Goal: Task Accomplishment & Management: Manage account settings

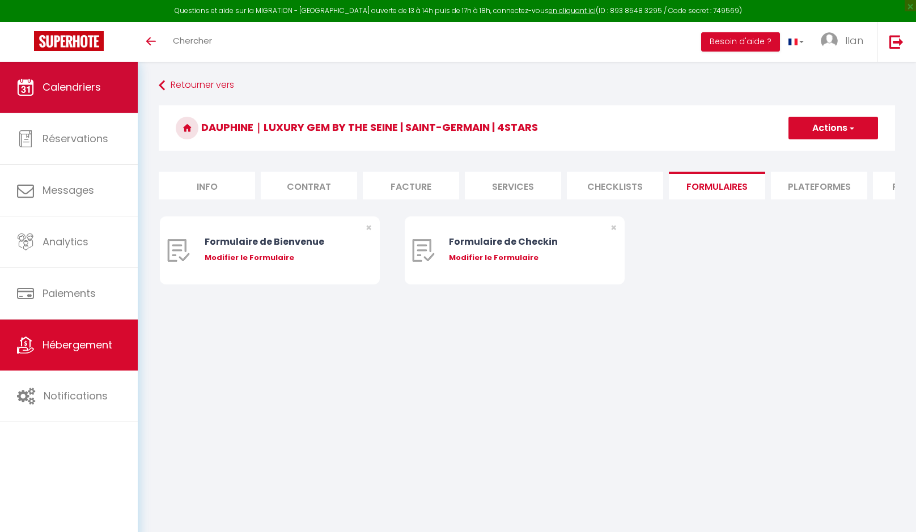
click at [96, 90] on span "Calendriers" at bounding box center [72, 87] width 58 height 14
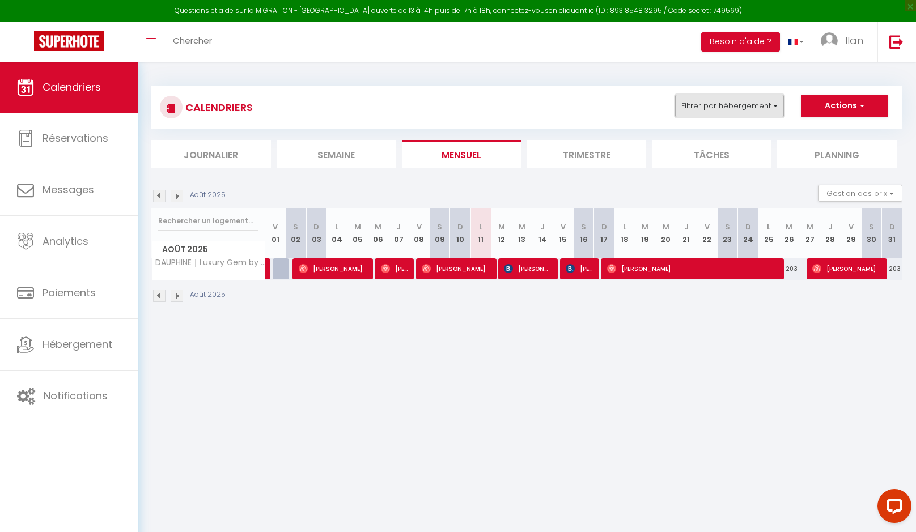
click at [741, 107] on button "Filtrer par hébergement" at bounding box center [729, 106] width 109 height 23
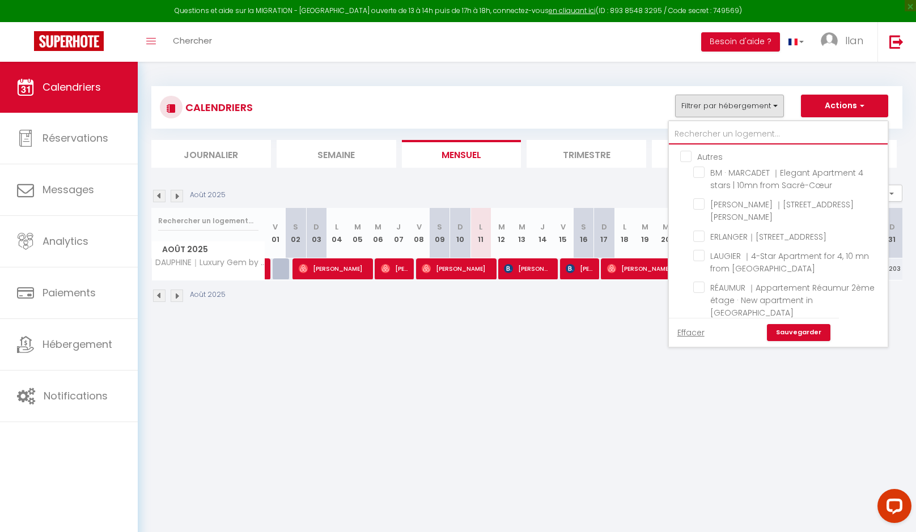
click at [732, 130] on input "text" at bounding box center [778, 134] width 219 height 20
type input "m"
checkbox input "false"
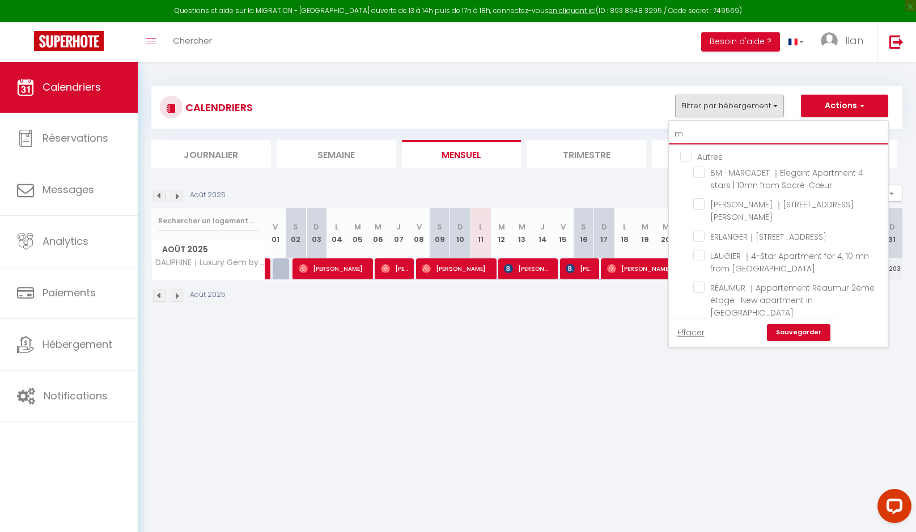
checkbox input "false"
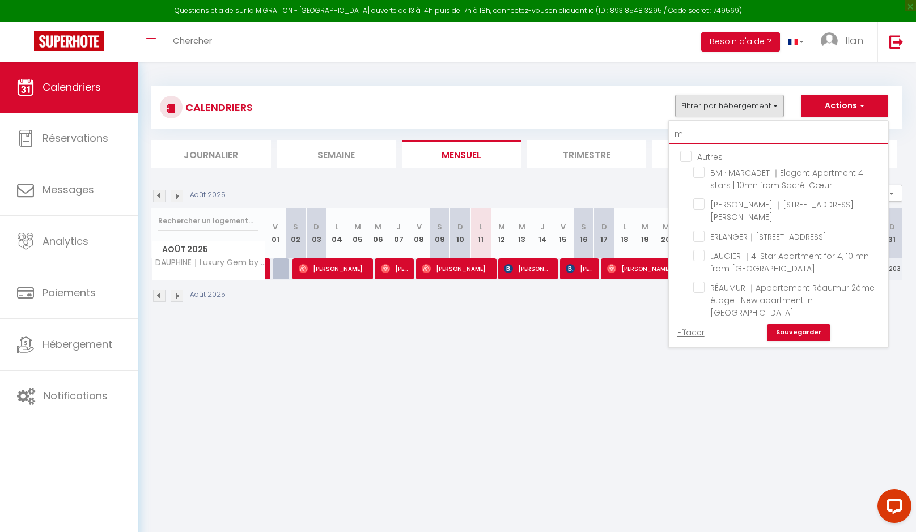
checkbox input "false"
checkbox input "true"
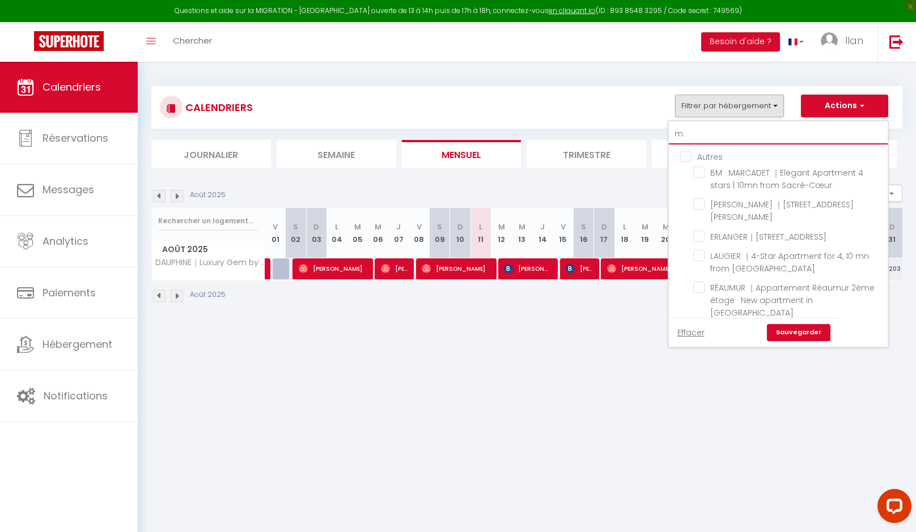
checkbox input "false"
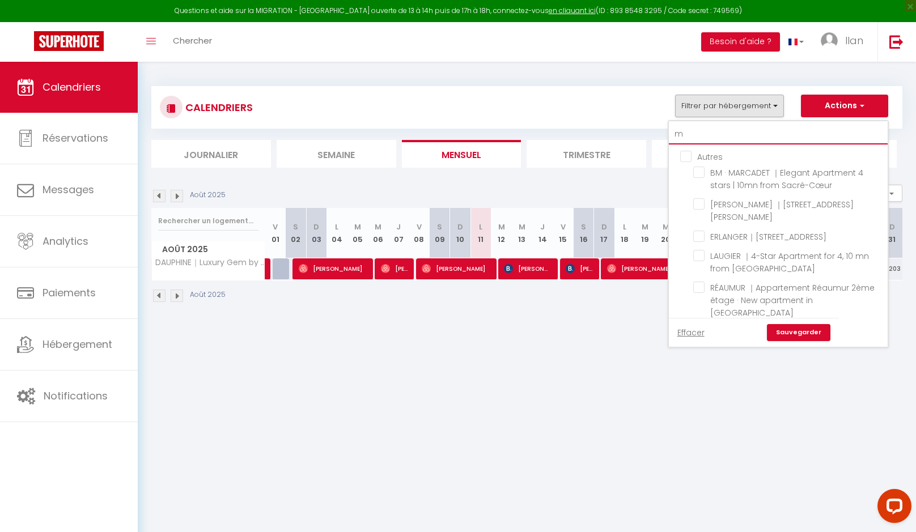
checkbox input "false"
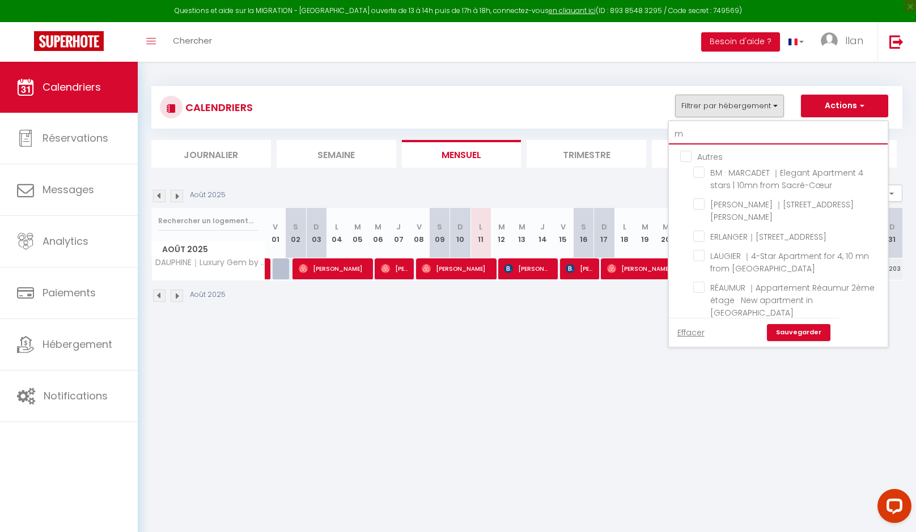
type input "ma"
checkbox input "false"
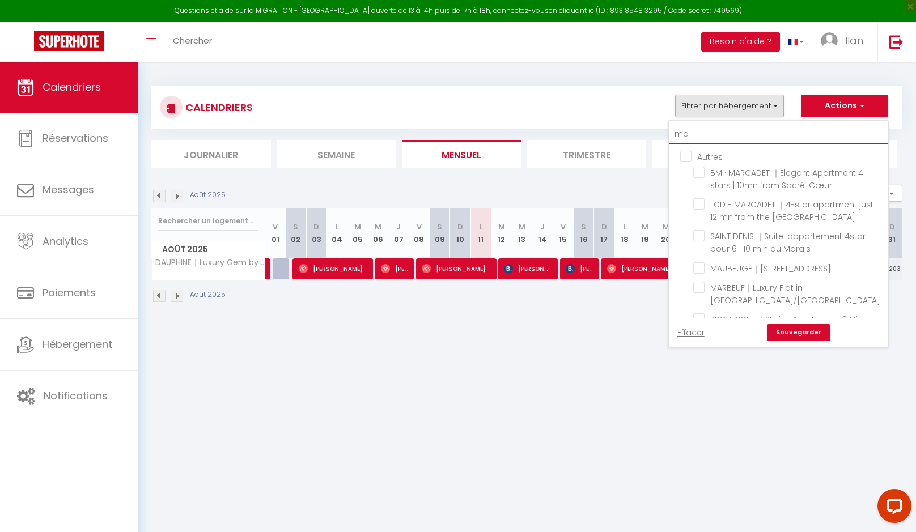
checkbox input "false"
checkbox input "true"
checkbox input "false"
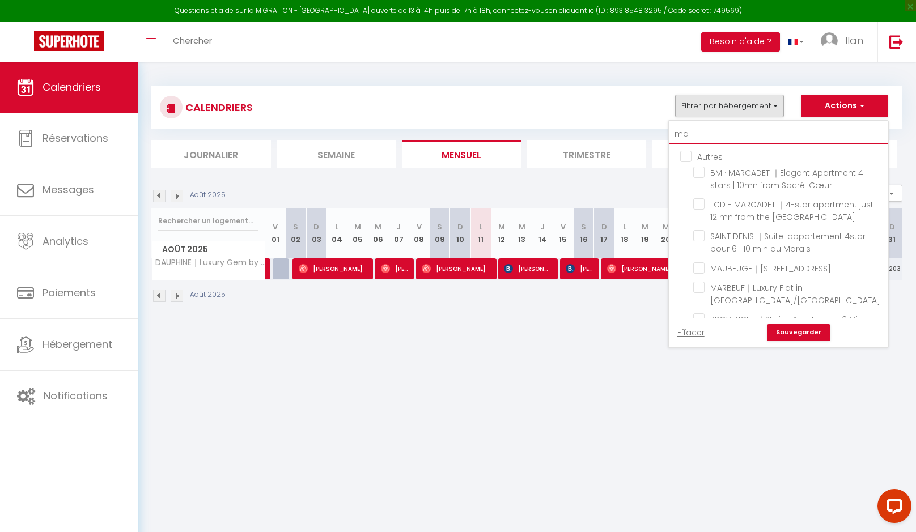
checkbox input "false"
type input "mar"
checkbox input "false"
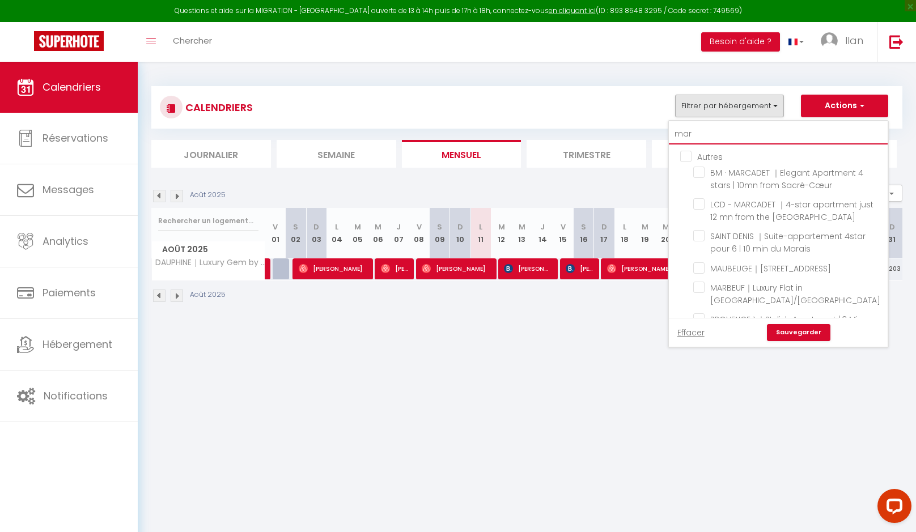
checkbox input "false"
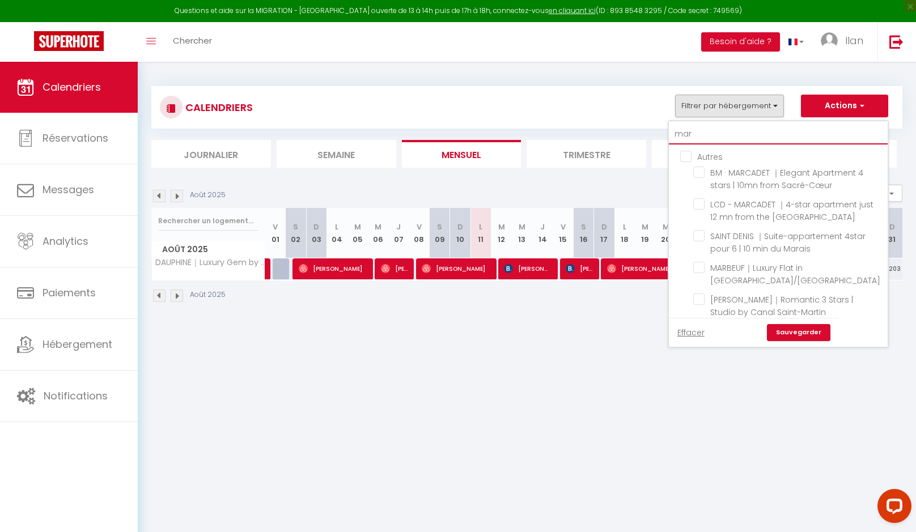
type input "marb"
checkbox input "false"
type input "marbe"
checkbox input "false"
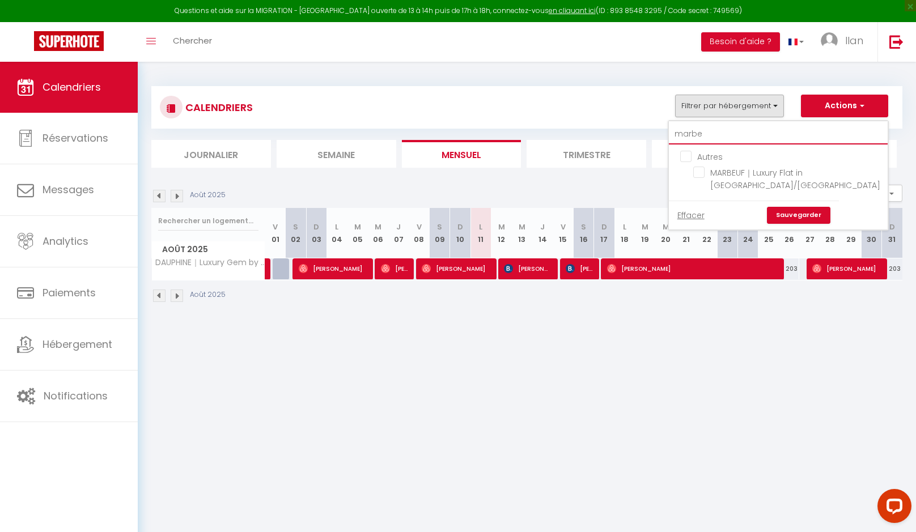
type input "marbeu"
checkbox input "false"
type input "marbeuf"
checkbox input "false"
type input "marbeuf"
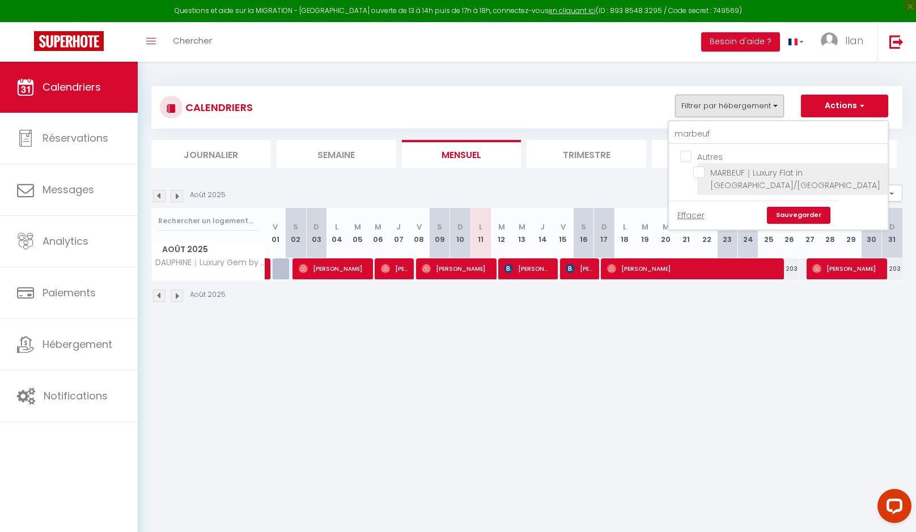
click at [698, 169] on input "MARBEUF｜Luxury Flat in [GEOGRAPHIC_DATA]/[GEOGRAPHIC_DATA]" at bounding box center [788, 172] width 190 height 11
checkbox input "true"
click at [802, 221] on link "Sauvegarder" at bounding box center [798, 215] width 63 height 17
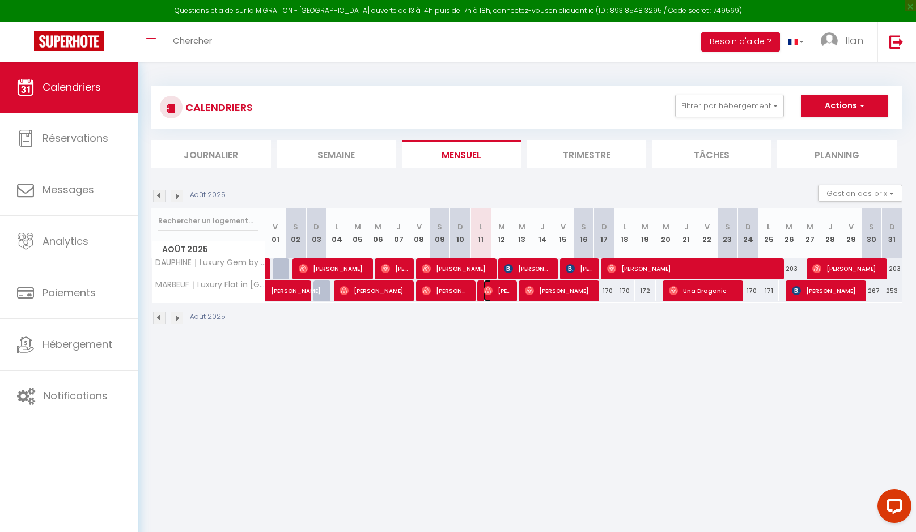
click at [499, 294] on span "[PERSON_NAME]" at bounding box center [496, 291] width 27 height 22
select select "OK"
select select "0"
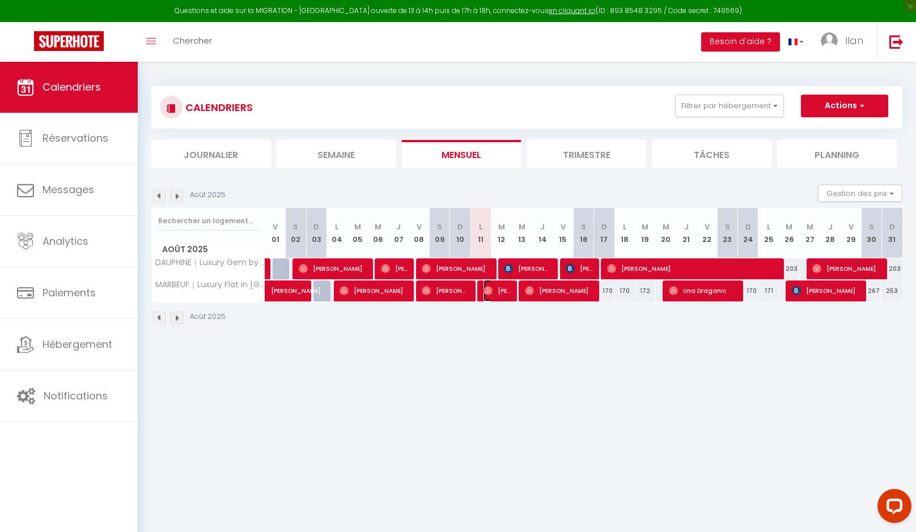
select select "1"
select select
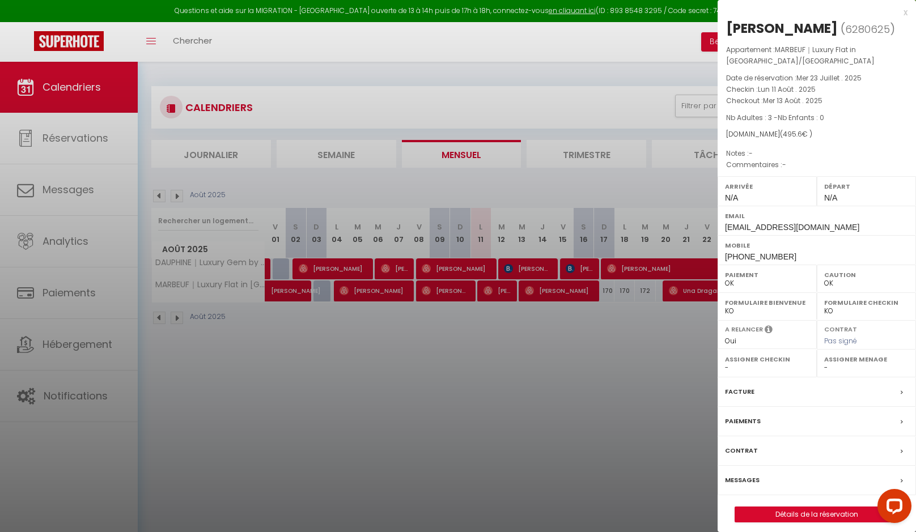
click at [906, 11] on div "x" at bounding box center [812, 13] width 190 height 14
